Goal: Transaction & Acquisition: Purchase product/service

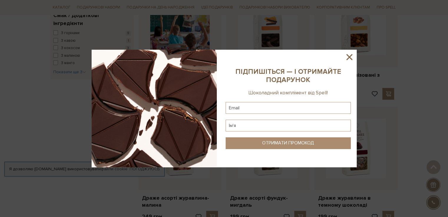
scroll to position [263, 0]
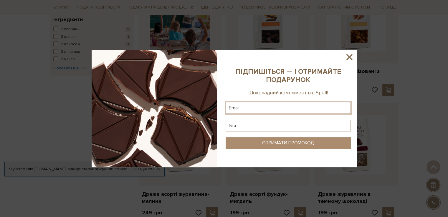
click at [285, 109] on input "text" at bounding box center [287, 108] width 125 height 12
type input "gingerbready2007@gmail.com"
click at [268, 124] on input "text" at bounding box center [287, 126] width 125 height 12
type input "Дар'я"
click at [264, 139] on button "ОТРИМАТИ ПРОМОКОД" at bounding box center [287, 143] width 125 height 12
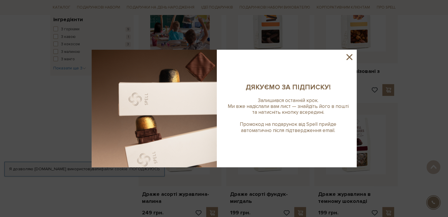
click at [352, 57] on icon at bounding box center [349, 57] width 10 height 10
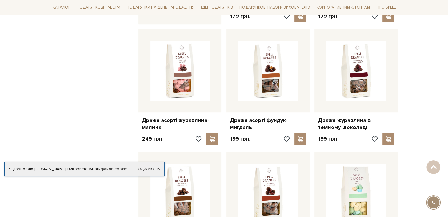
scroll to position [346, 0]
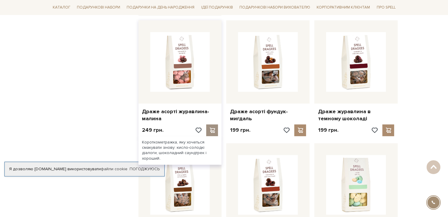
click at [211, 133] on span at bounding box center [211, 130] width 7 height 5
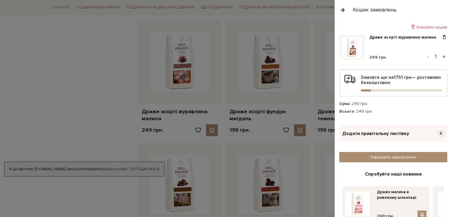
click at [344, 12] on button "button" at bounding box center [342, 10] width 6 height 10
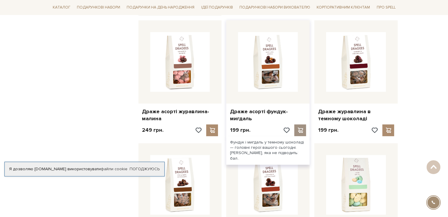
click at [298, 133] on span at bounding box center [299, 130] width 7 height 5
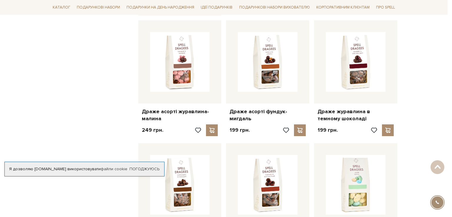
click at [117, 71] on div at bounding box center [226, 108] width 452 height 217
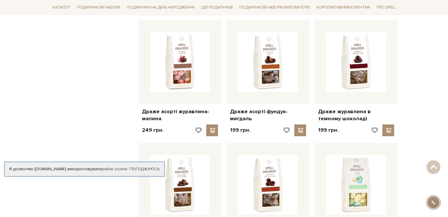
scroll to position [359, 0]
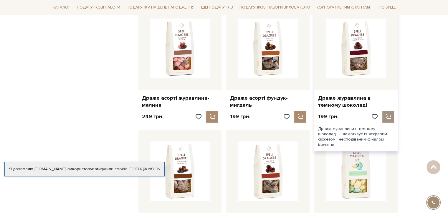
click at [386, 120] on div at bounding box center [388, 117] width 12 height 12
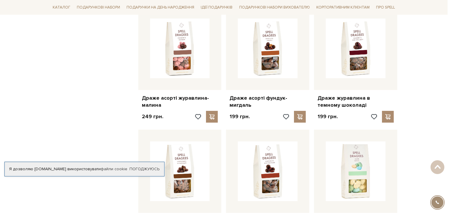
click at [97, 93] on div at bounding box center [226, 108] width 452 height 217
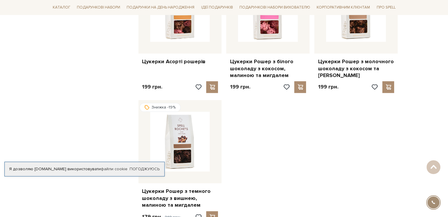
scroll to position [675, 0]
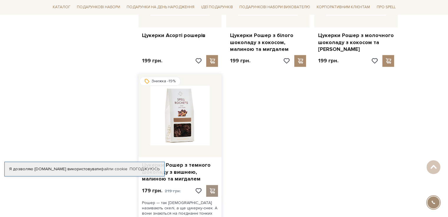
click at [213, 194] on span at bounding box center [211, 190] width 7 height 5
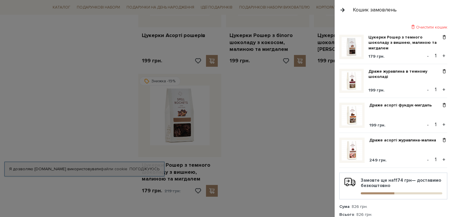
click at [255, 162] on div at bounding box center [226, 108] width 452 height 217
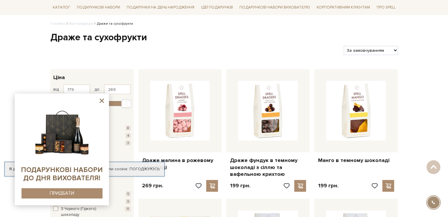
scroll to position [0, 0]
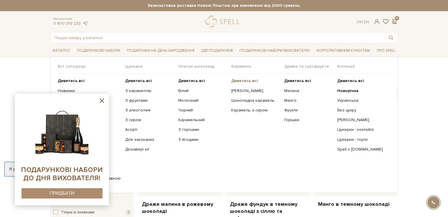
click at [254, 83] on b "Дивитись всі" at bounding box center [244, 80] width 27 height 5
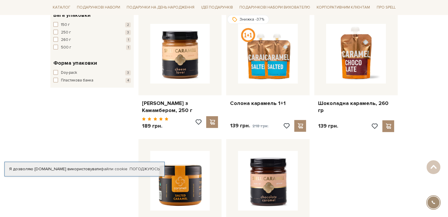
scroll to position [196, 0]
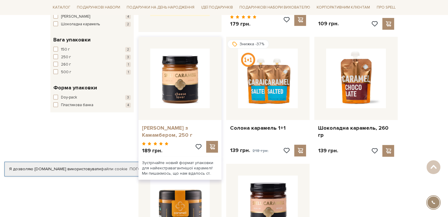
click at [188, 137] on link "[PERSON_NAME] з Камамбером, 250 г" at bounding box center [180, 132] width 76 height 14
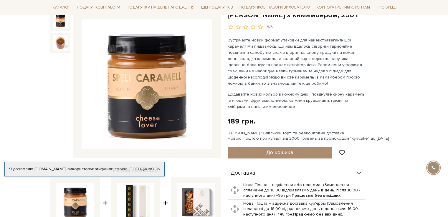
scroll to position [69, 0]
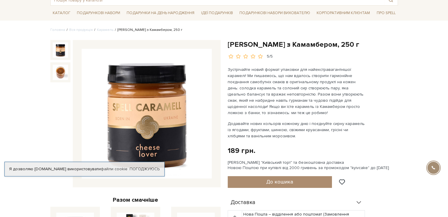
scroll to position [20, 0]
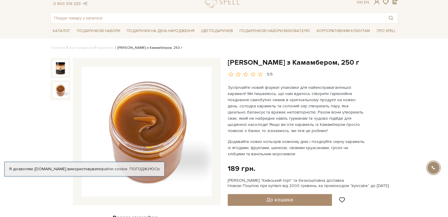
click at [62, 96] on img at bounding box center [60, 90] width 15 height 15
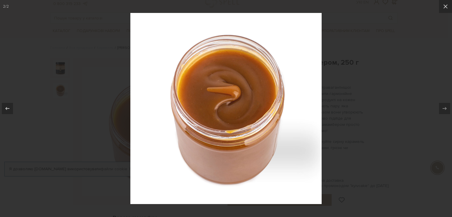
click at [428, 56] on div at bounding box center [226, 108] width 452 height 217
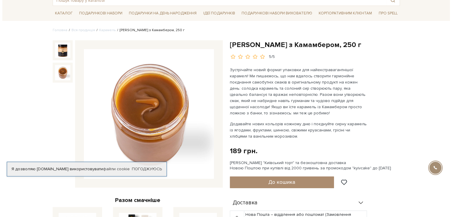
scroll to position [1, 0]
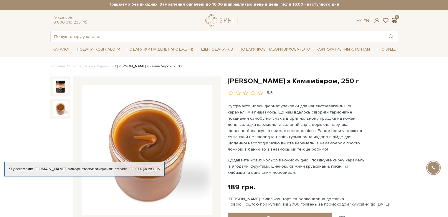
click at [396, 19] on span at bounding box center [394, 20] width 7 height 6
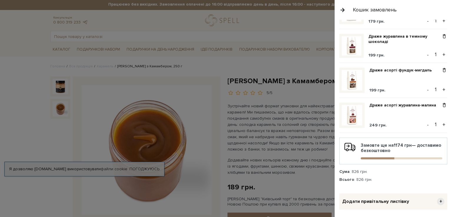
scroll to position [0, 0]
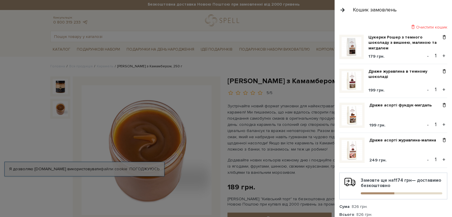
click at [371, 11] on div "Кошик замовлень" at bounding box center [375, 9] width 44 height 7
click at [380, 143] on link "Драже асорті журавлина-малина" at bounding box center [404, 140] width 71 height 5
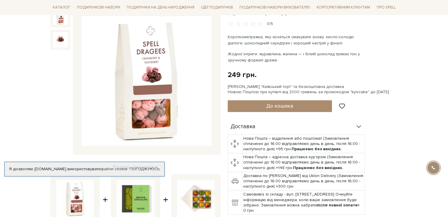
scroll to position [72, 0]
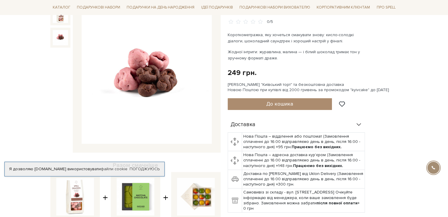
click at [54, 45] on img at bounding box center [60, 37] width 15 height 15
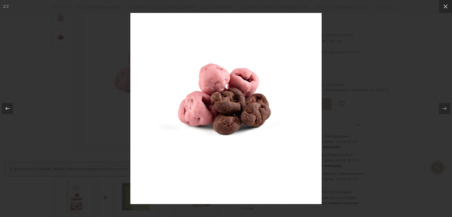
click at [357, 77] on div at bounding box center [226, 108] width 452 height 217
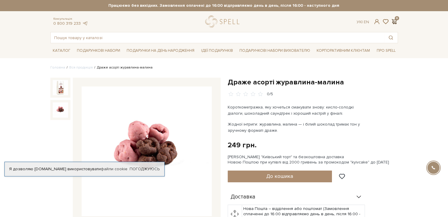
click at [395, 21] on span at bounding box center [394, 22] width 7 height 6
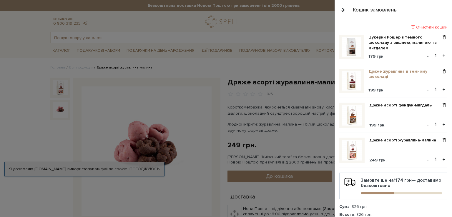
click at [379, 75] on link "Драже журавлина в темному шоколаді" at bounding box center [404, 74] width 73 height 11
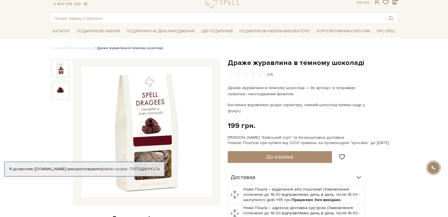
click at [159, 130] on img at bounding box center [147, 132] width 130 height 130
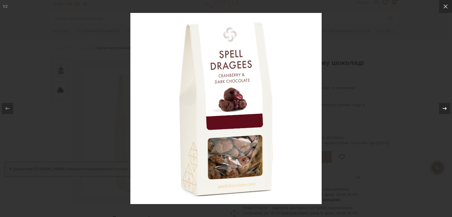
click at [445, 107] on icon at bounding box center [444, 108] width 7 height 7
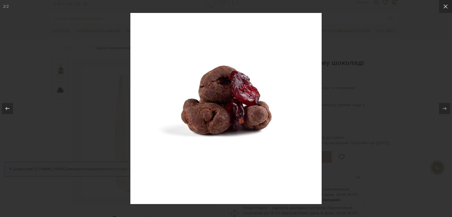
click at [420, 90] on div at bounding box center [226, 108] width 452 height 217
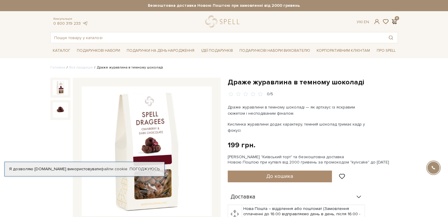
click at [392, 23] on span at bounding box center [394, 22] width 7 height 6
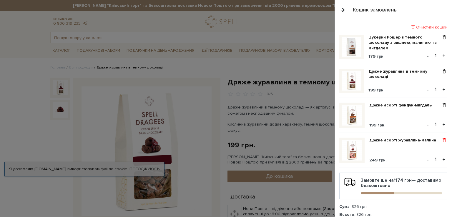
click at [443, 141] on span at bounding box center [444, 140] width 6 height 5
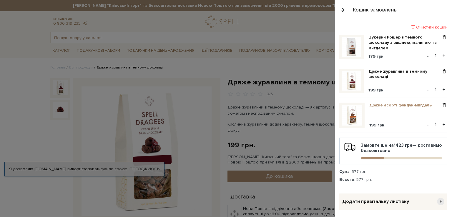
click at [401, 107] on link "Драже асорті фундук-мигдаль" at bounding box center [402, 105] width 67 height 5
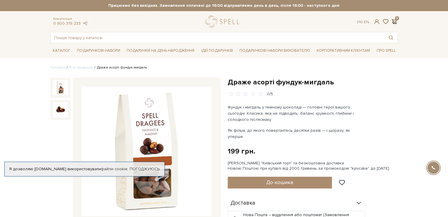
click at [395, 21] on span at bounding box center [394, 22] width 7 height 6
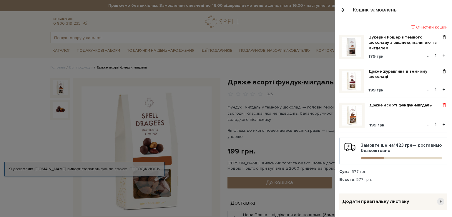
click at [441, 107] on span at bounding box center [444, 105] width 6 height 5
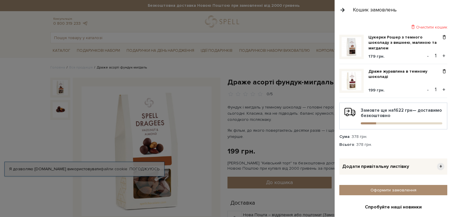
click at [286, 133] on div at bounding box center [226, 108] width 452 height 217
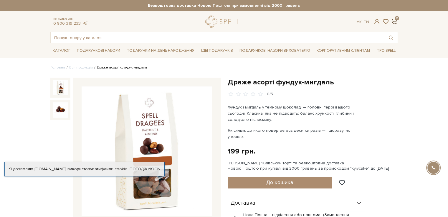
click at [394, 19] on span at bounding box center [394, 22] width 7 height 6
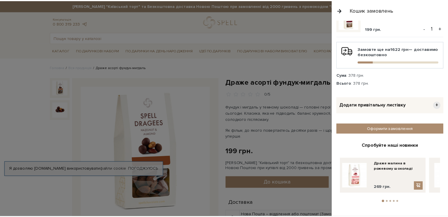
scroll to position [67, 0]
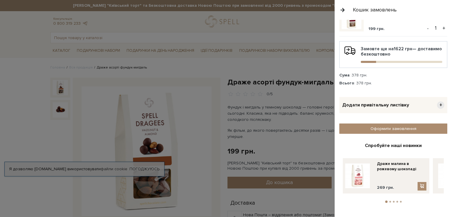
click at [292, 31] on div at bounding box center [226, 108] width 452 height 217
